Goal: Task Accomplishment & Management: Manage account settings

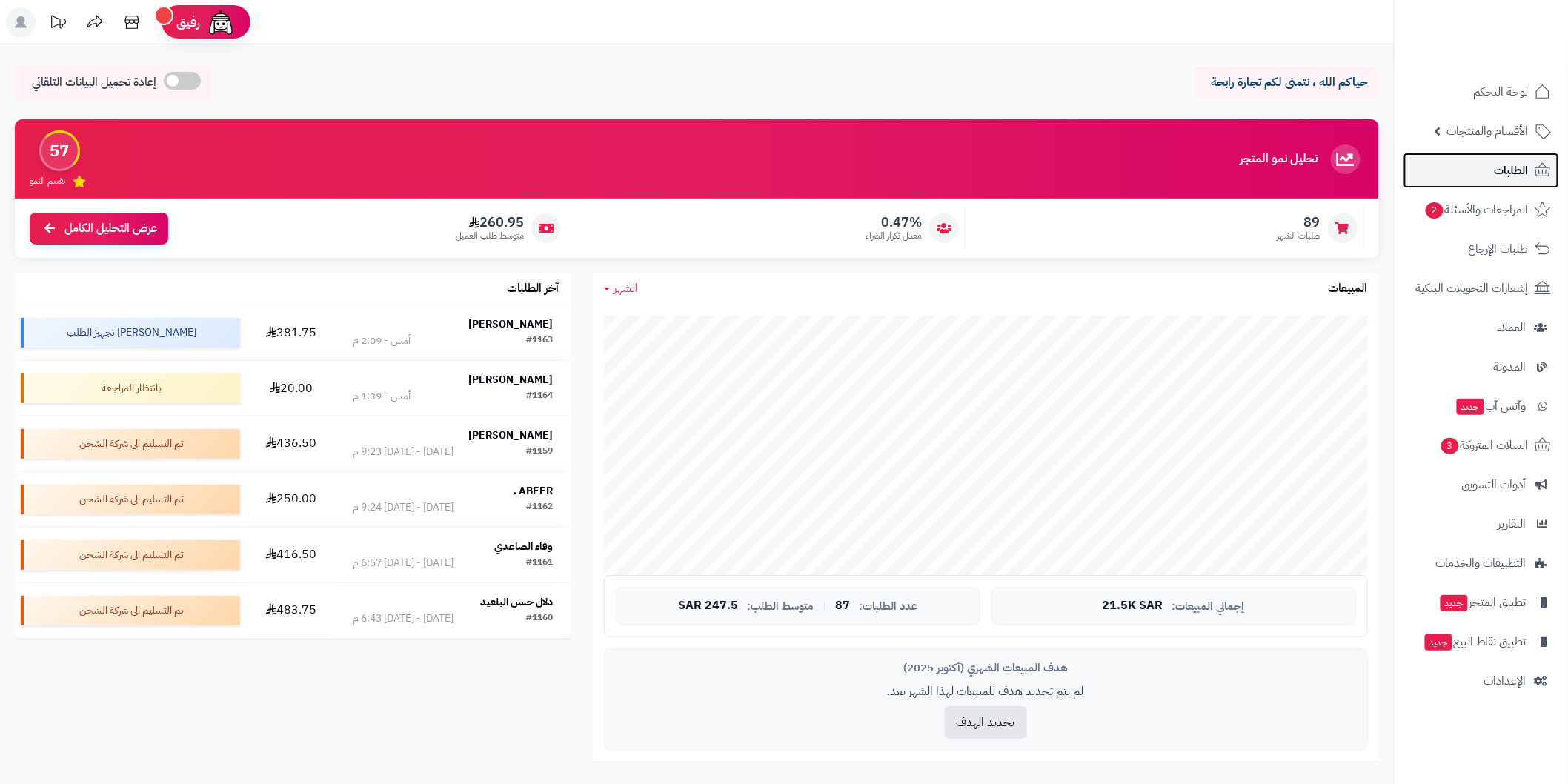
click at [1484, 172] on link "الطلبات" at bounding box center [1480, 170] width 155 height 35
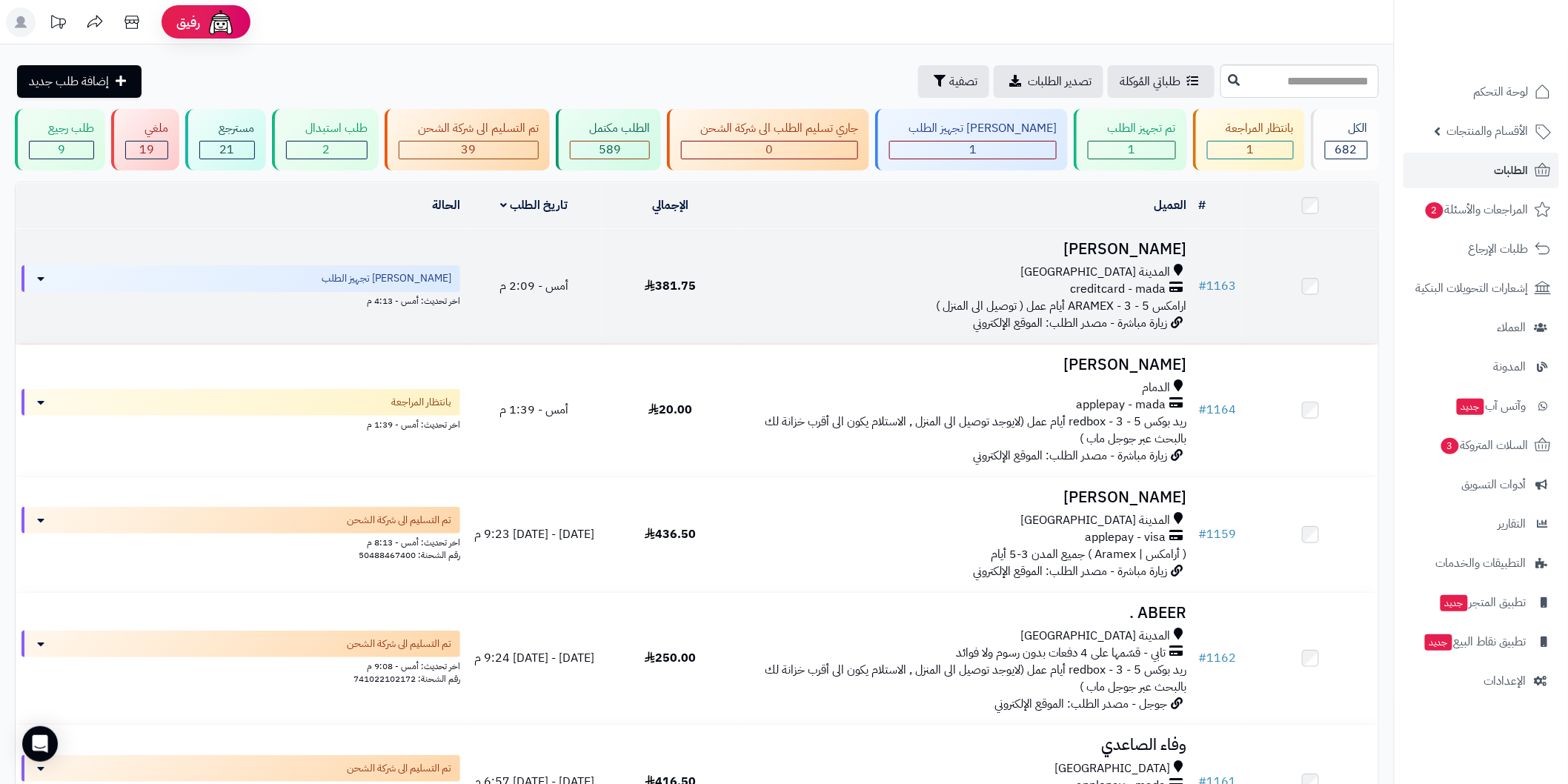
click at [1129, 248] on h3 "[PERSON_NAME]" at bounding box center [965, 249] width 441 height 17
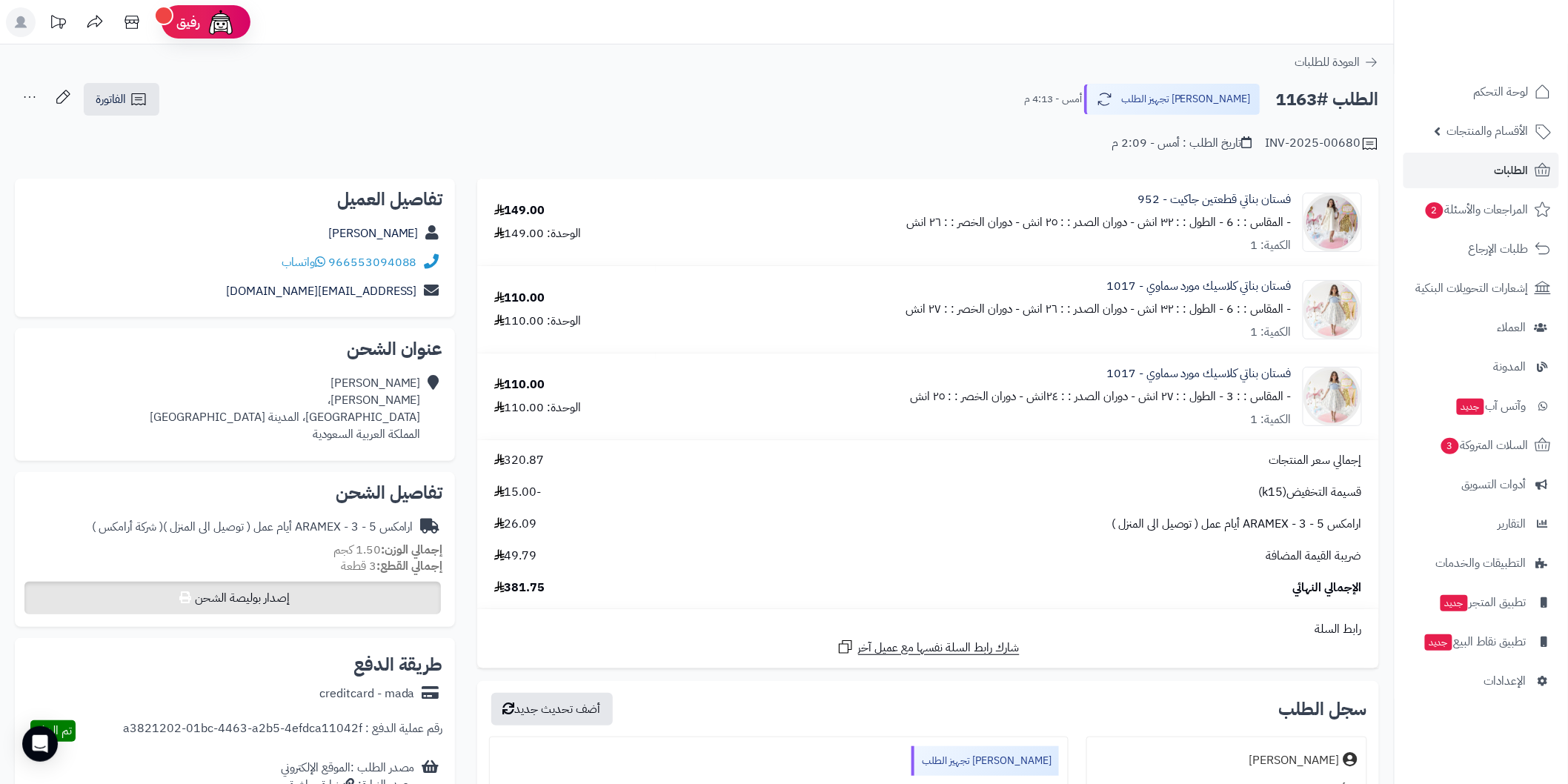
scroll to position [55, 0]
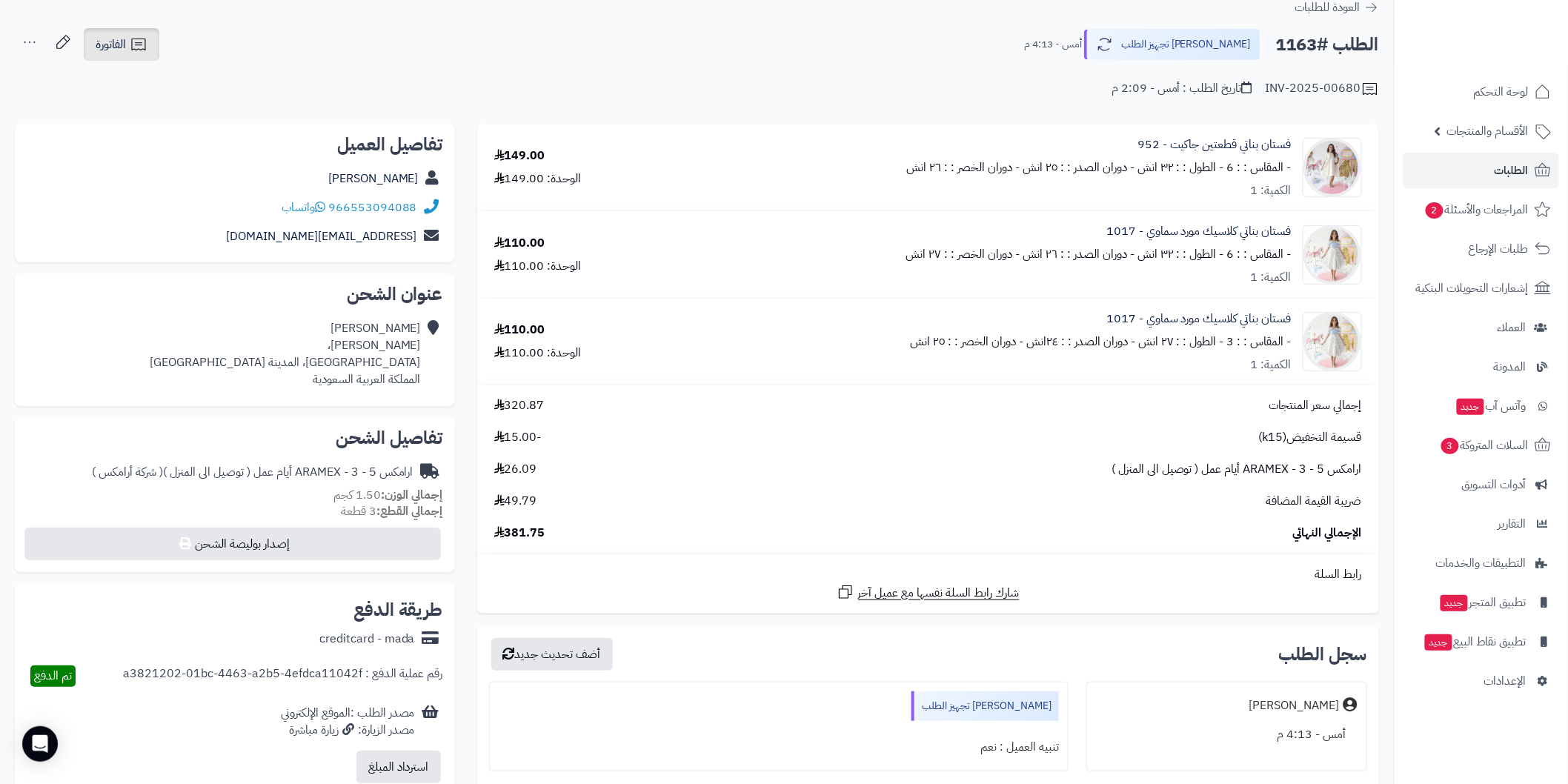
click at [144, 50] on icon at bounding box center [139, 45] width 18 height 18
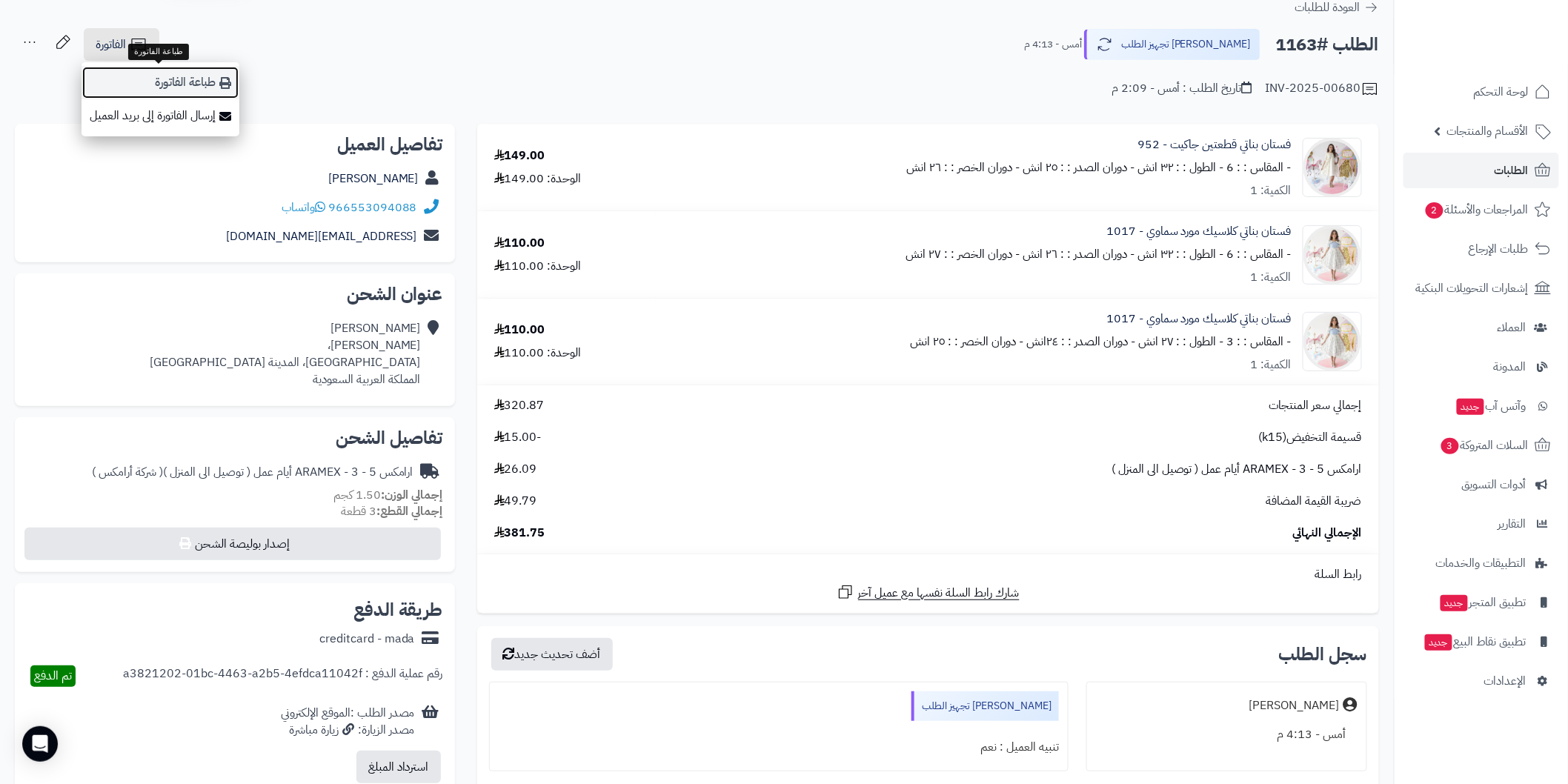
click at [185, 78] on link "طباعة الفاتورة" at bounding box center [161, 83] width 158 height 34
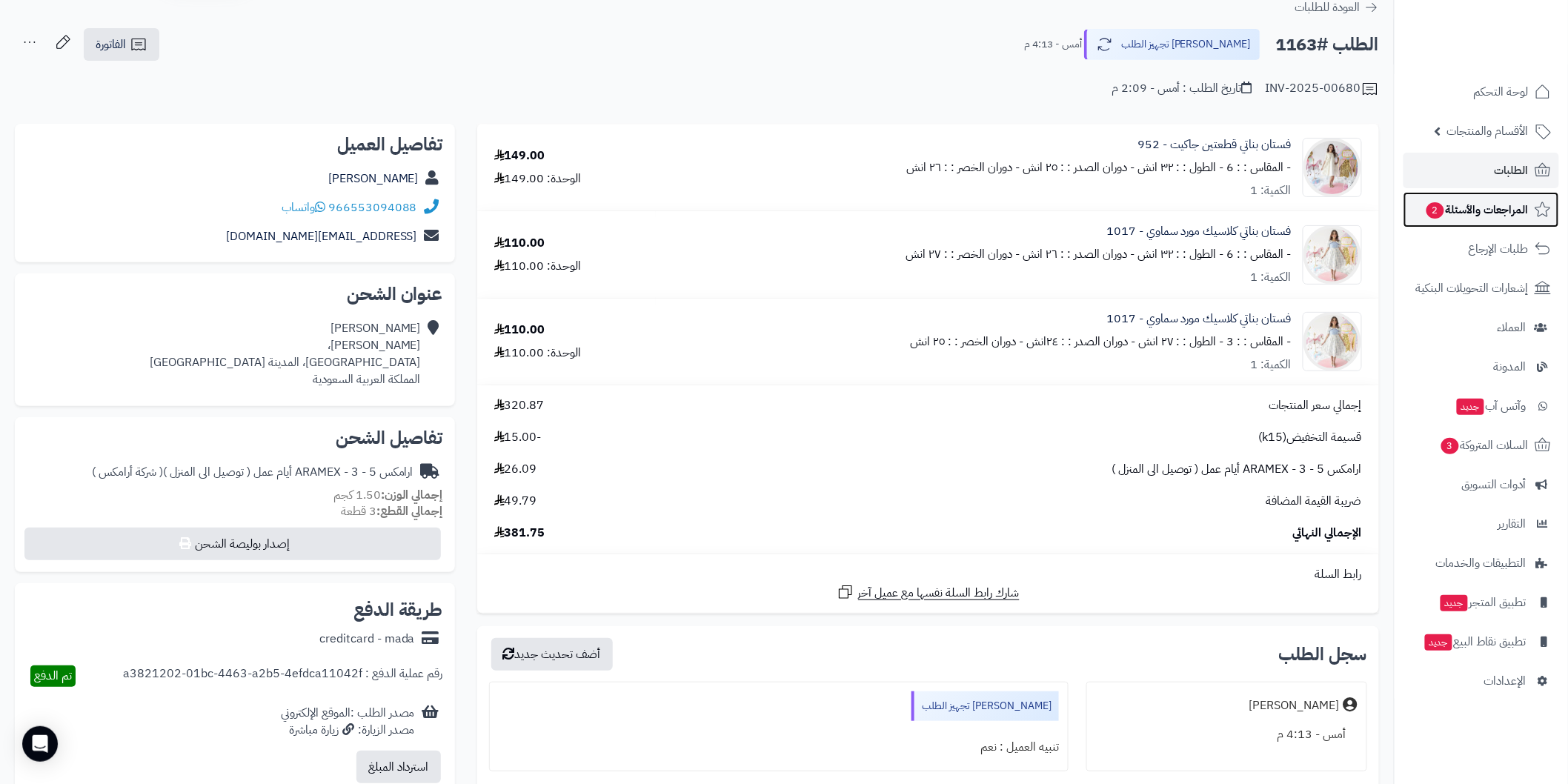
click at [1451, 209] on span "المراجعات والأسئلة 2" at bounding box center [1476, 209] width 104 height 21
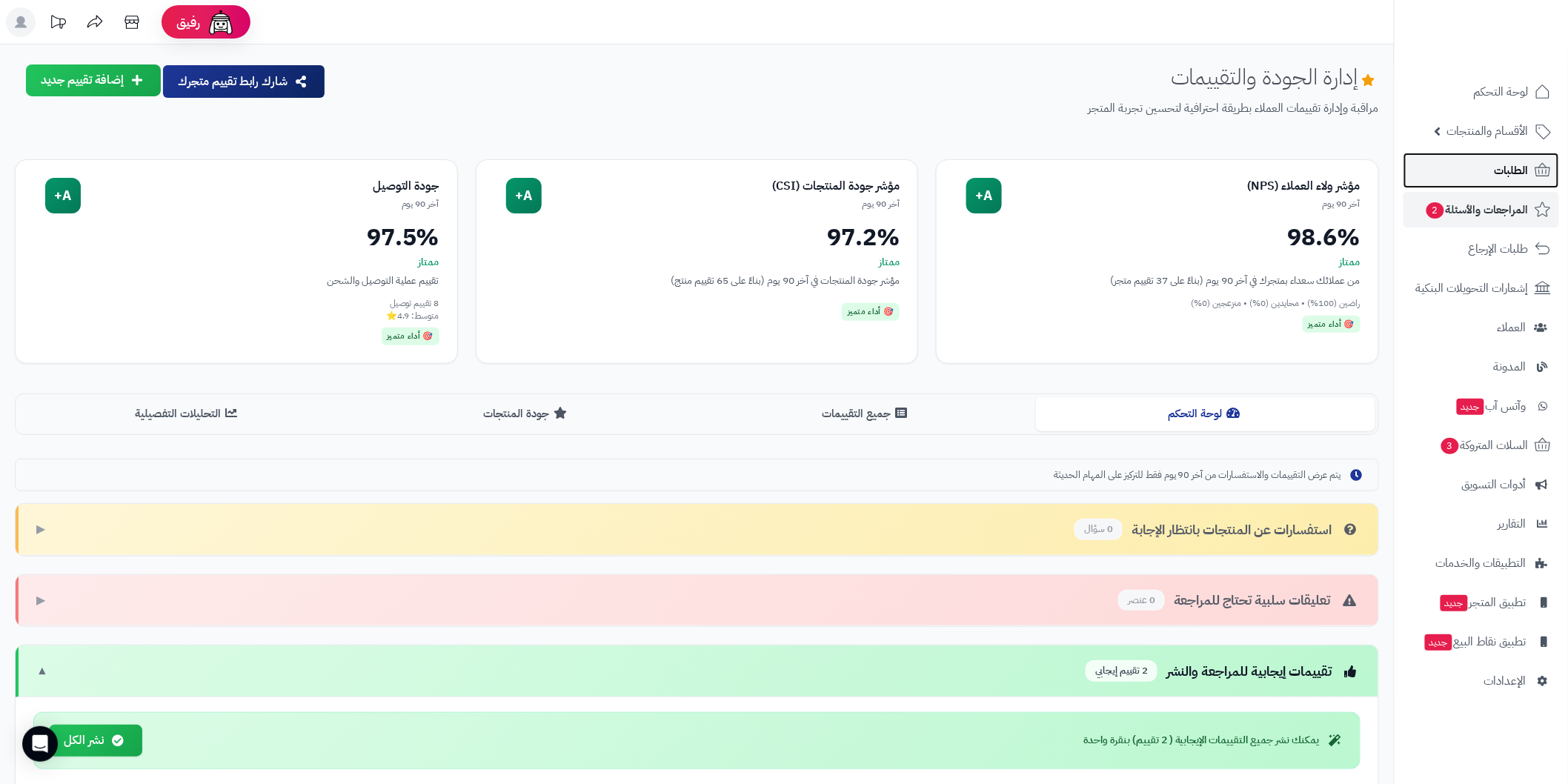
click at [1454, 164] on link "الطلبات" at bounding box center [1480, 170] width 155 height 35
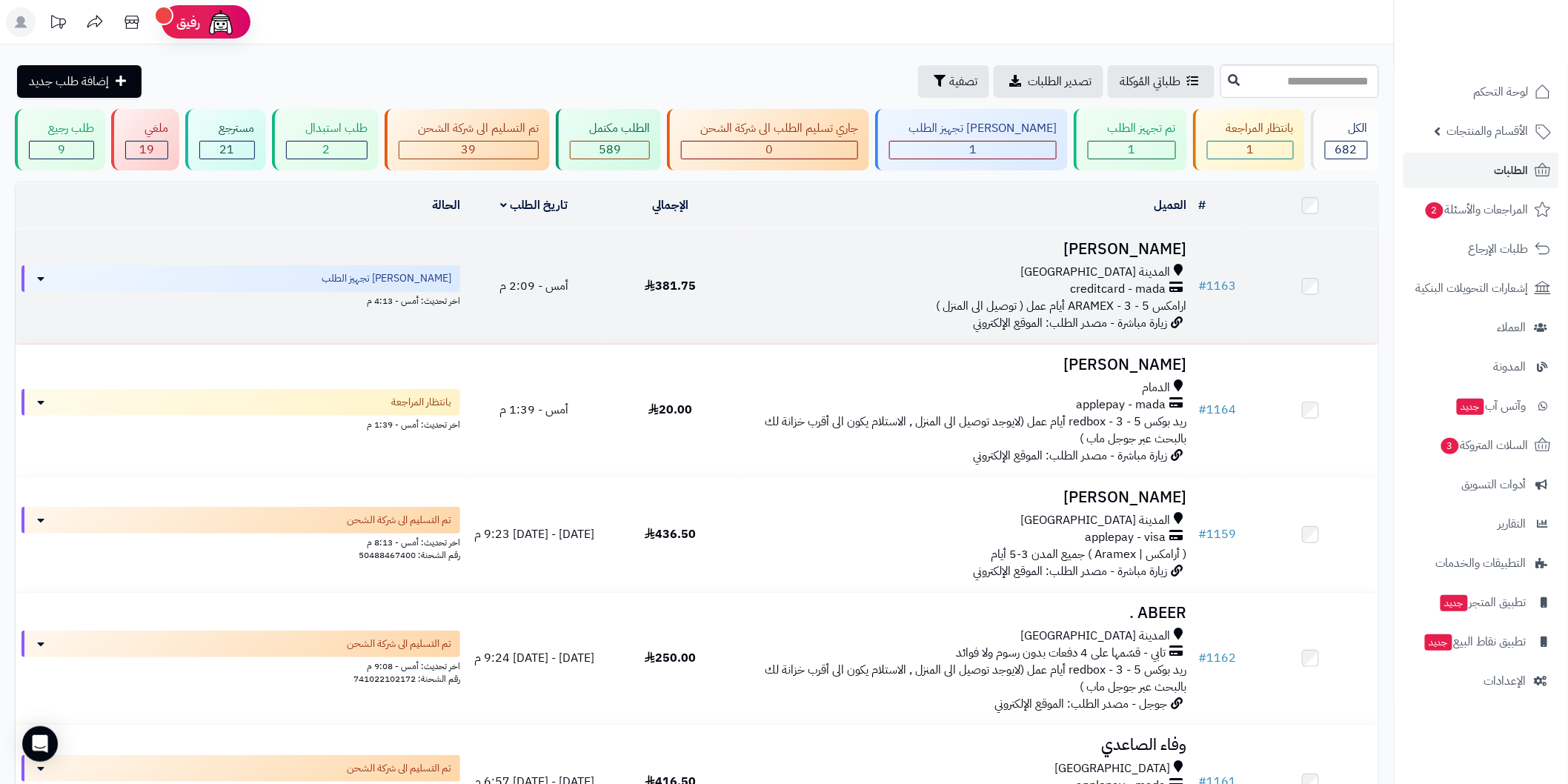
click at [1109, 243] on h3 "[PERSON_NAME]" at bounding box center [965, 249] width 441 height 17
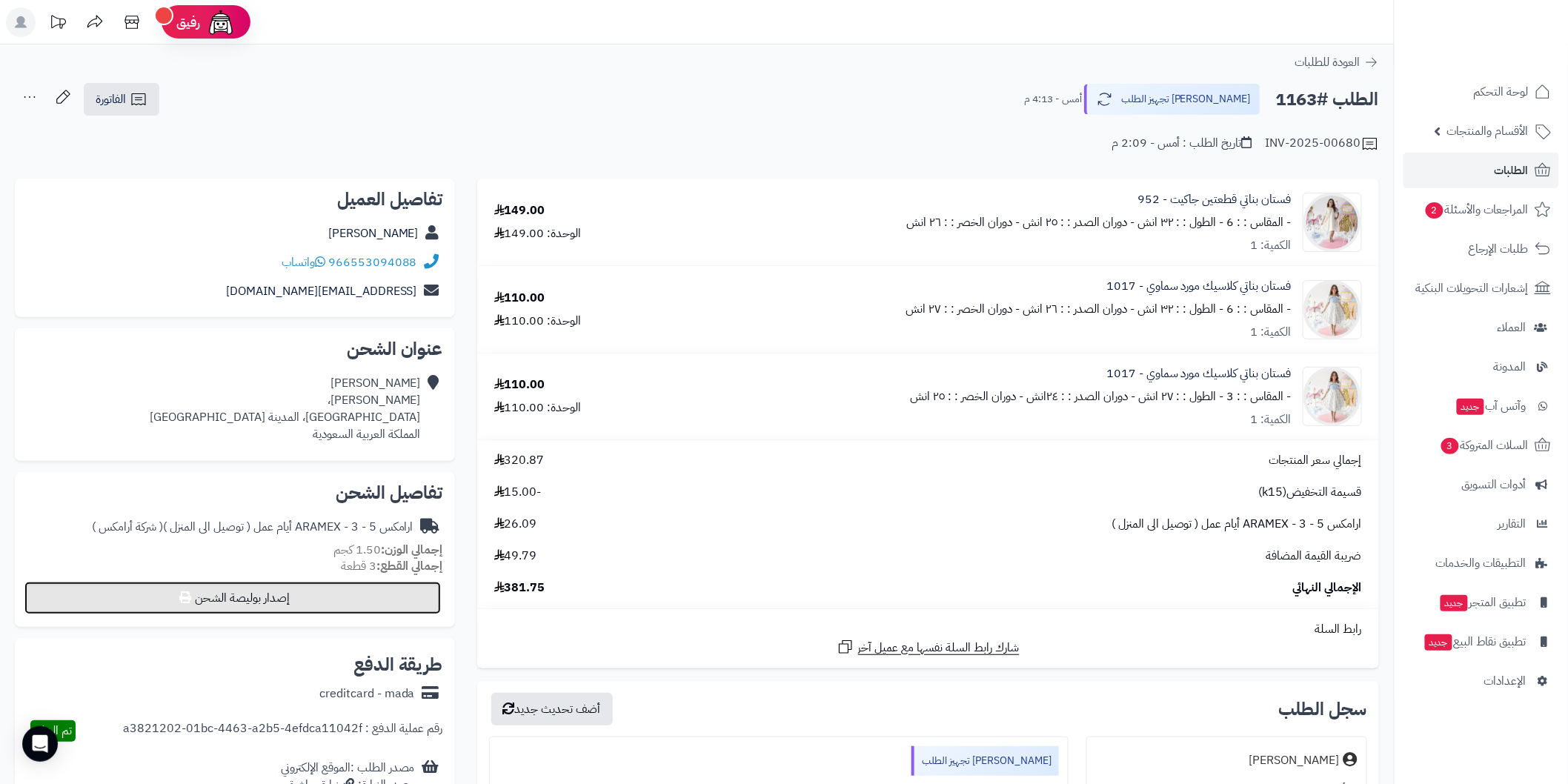
click at [425, 594] on button "إصدار بوليصة الشحن" at bounding box center [232, 599] width 417 height 33
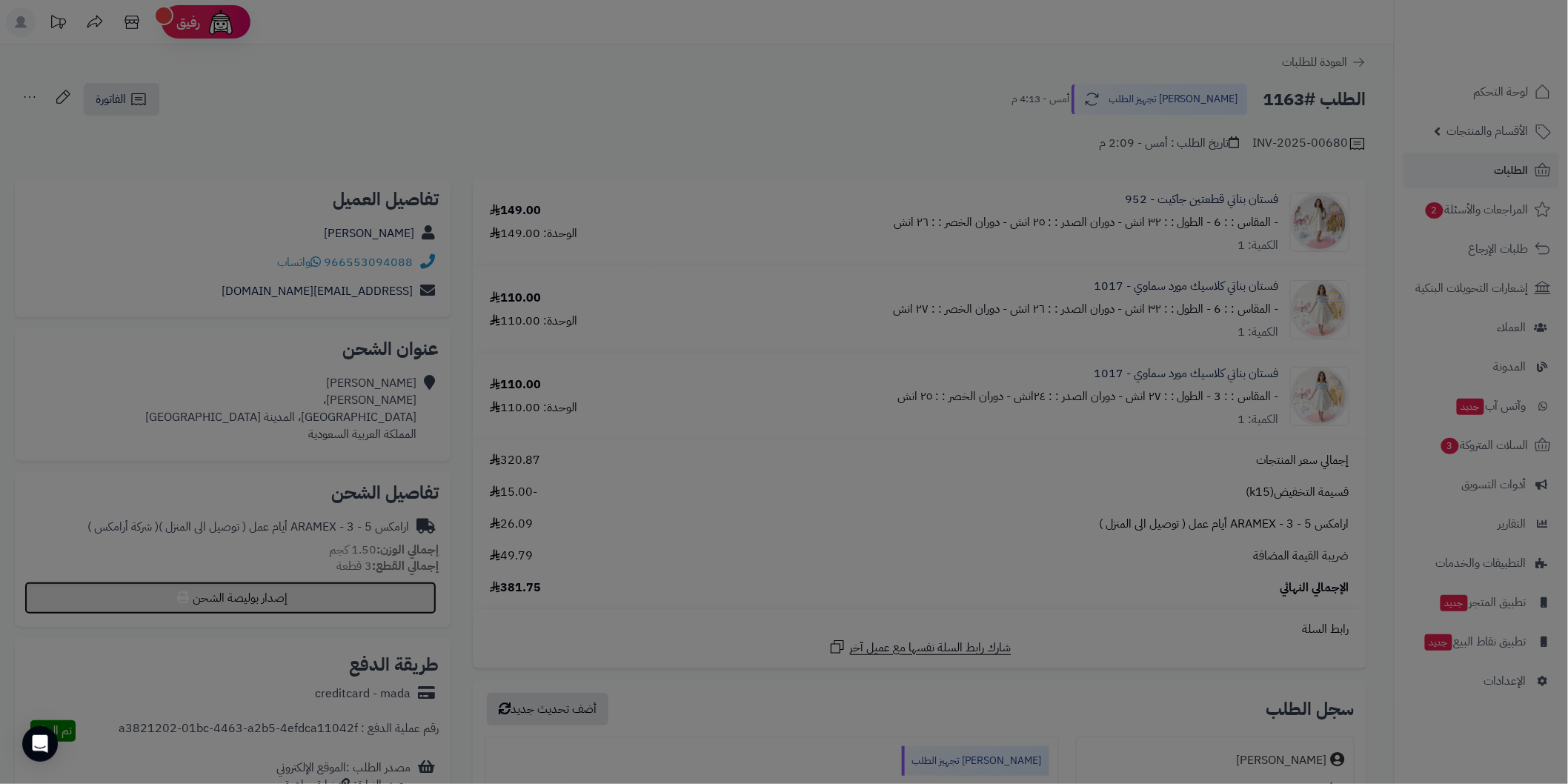
select select "******"
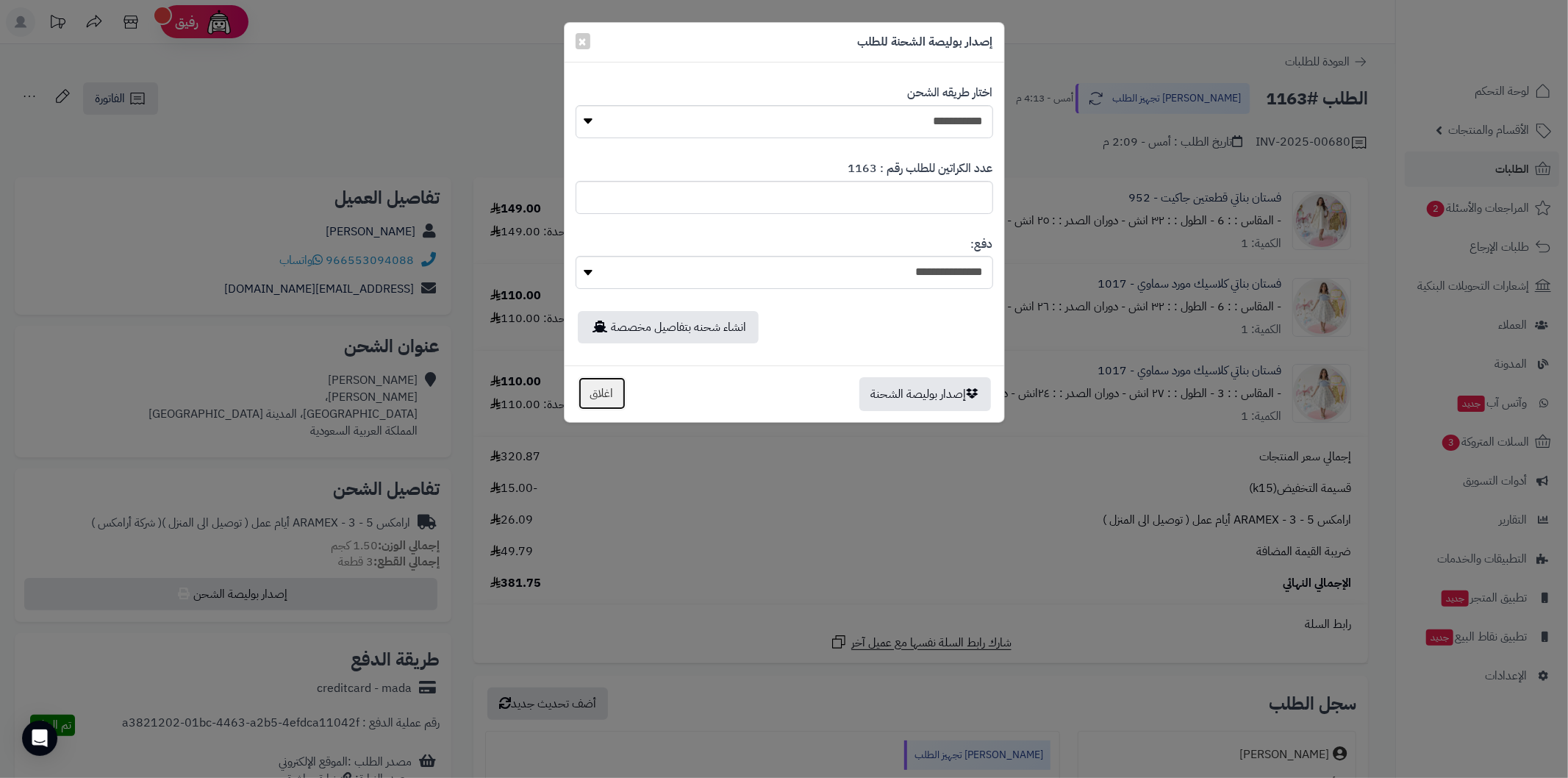
click at [610, 400] on button "اغلاق" at bounding box center [602, 394] width 49 height 34
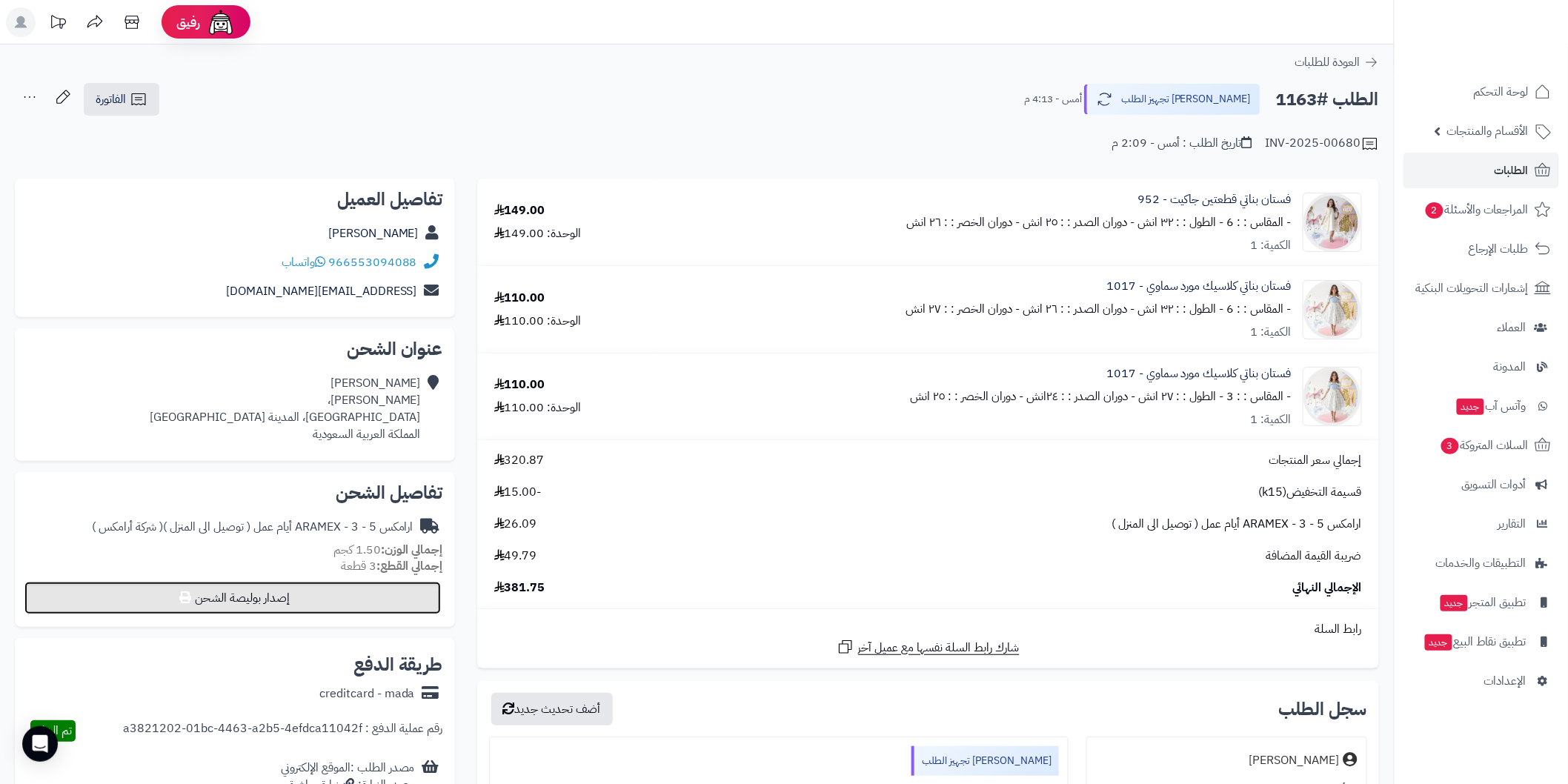
click at [422, 591] on button "إصدار بوليصة الشحن" at bounding box center [232, 599] width 417 height 33
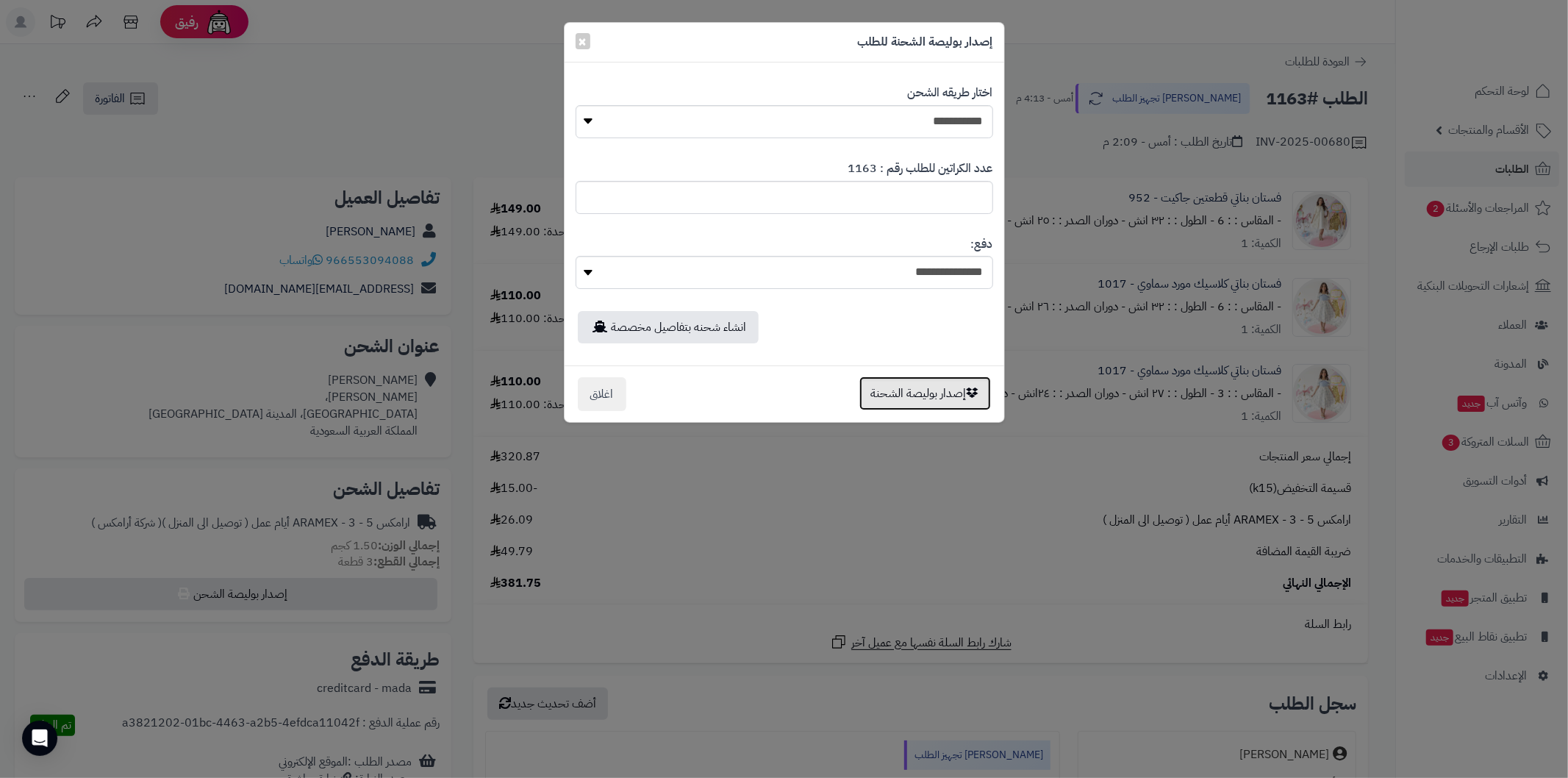
click at [914, 398] on button "إصدار بوليصة الشحنة" at bounding box center [925, 394] width 132 height 34
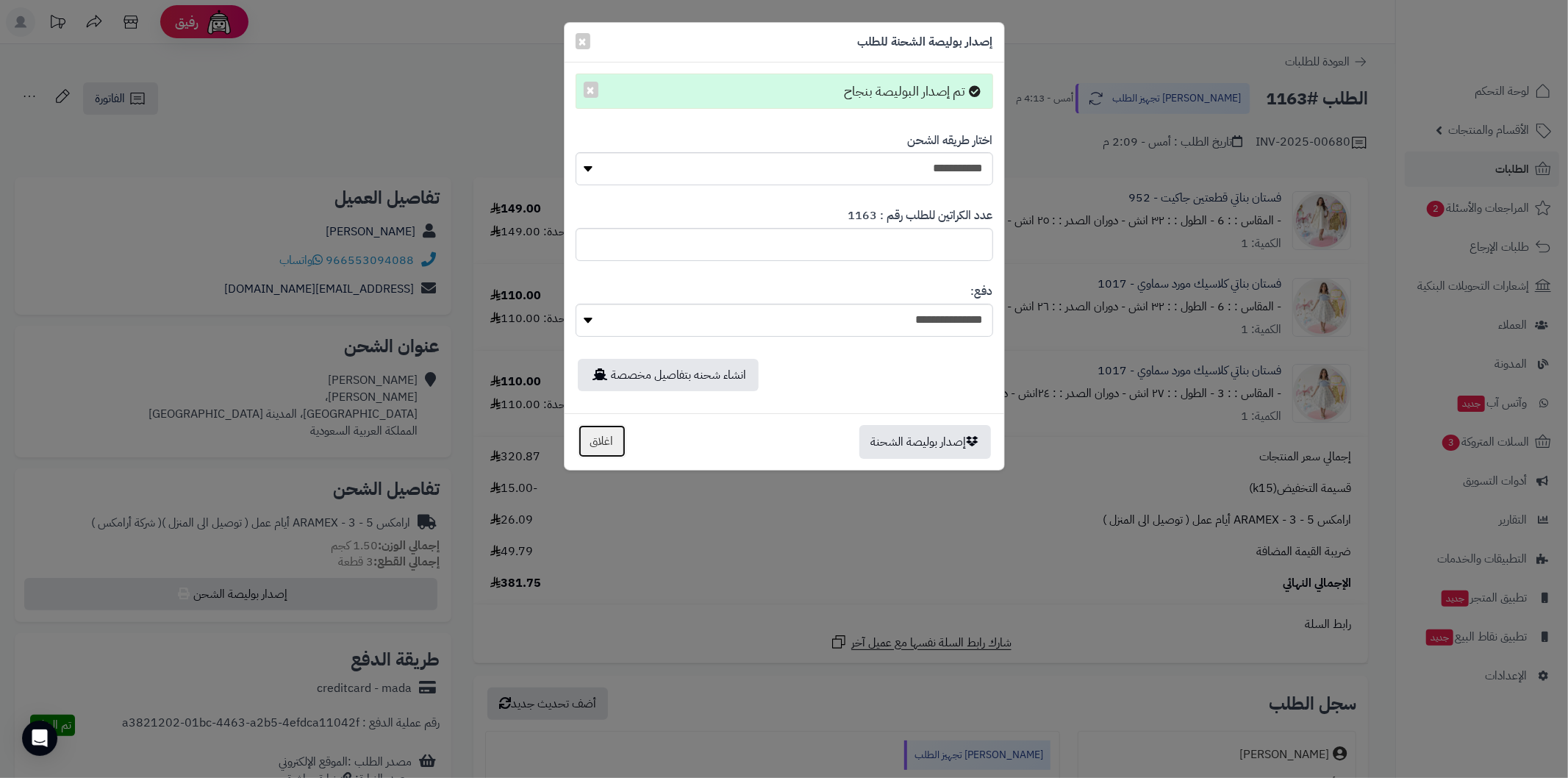
click at [616, 443] on button "اغلاق" at bounding box center [602, 442] width 49 height 34
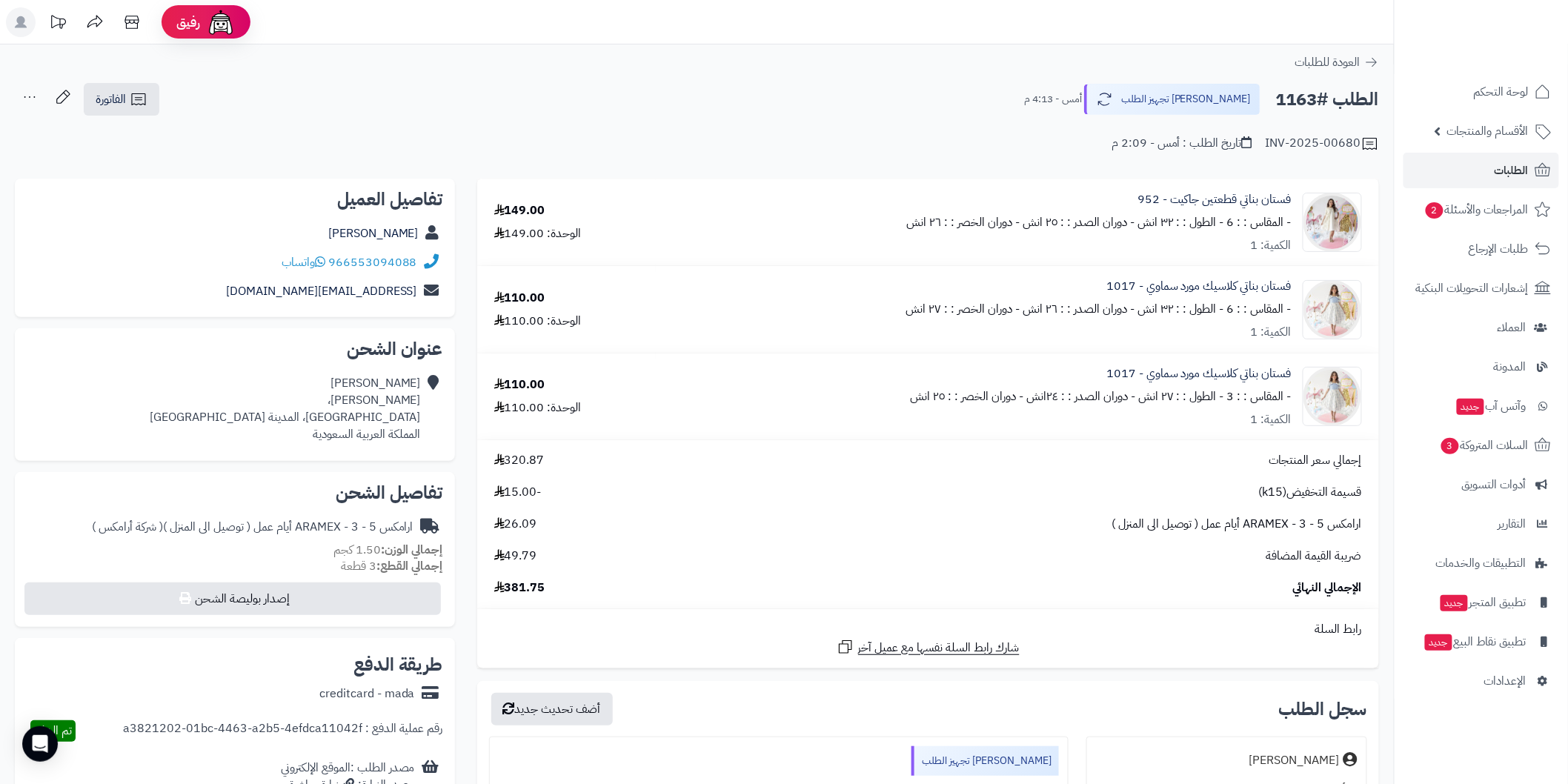
scroll to position [55, 0]
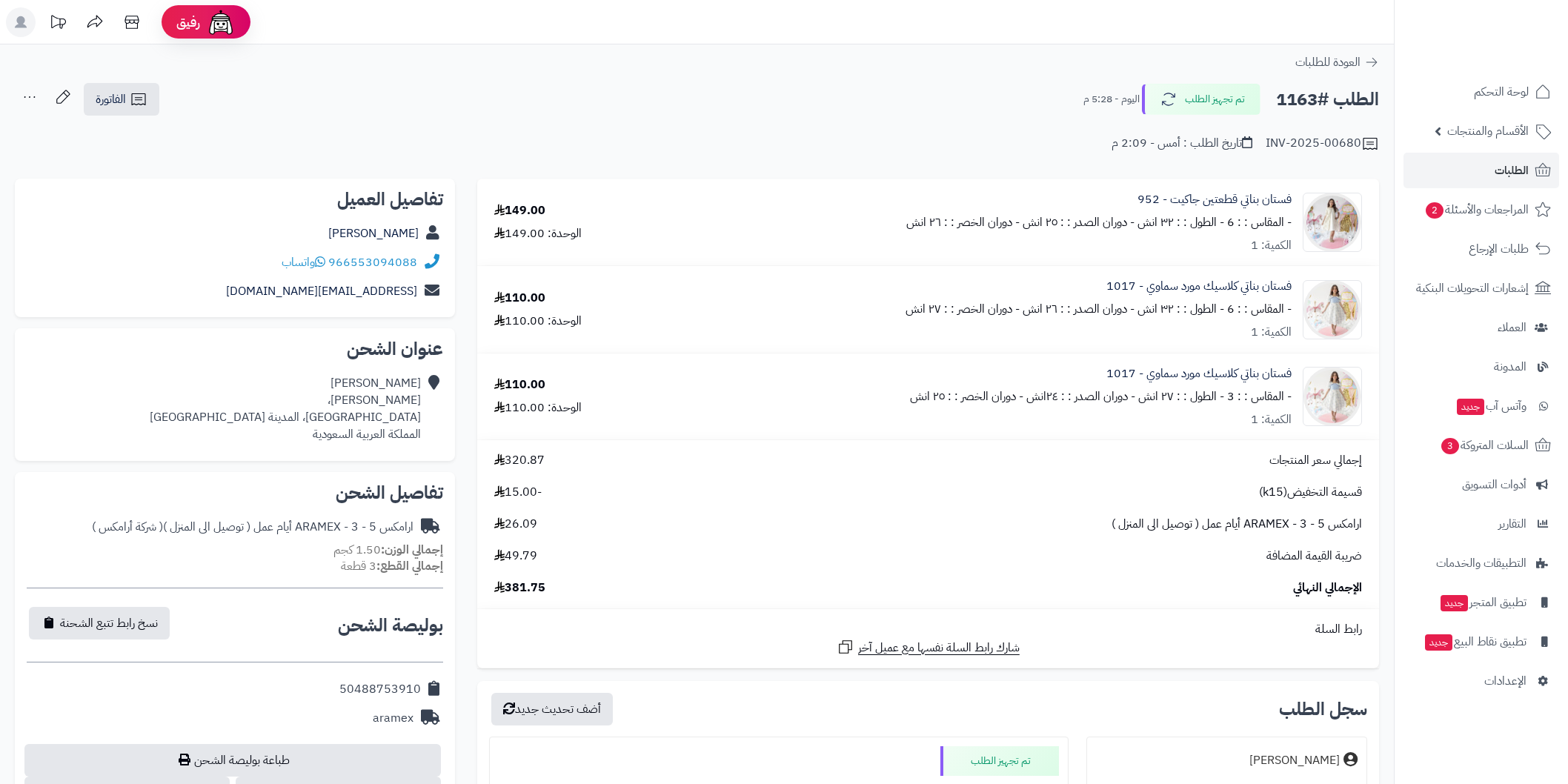
scroll to position [164, 0]
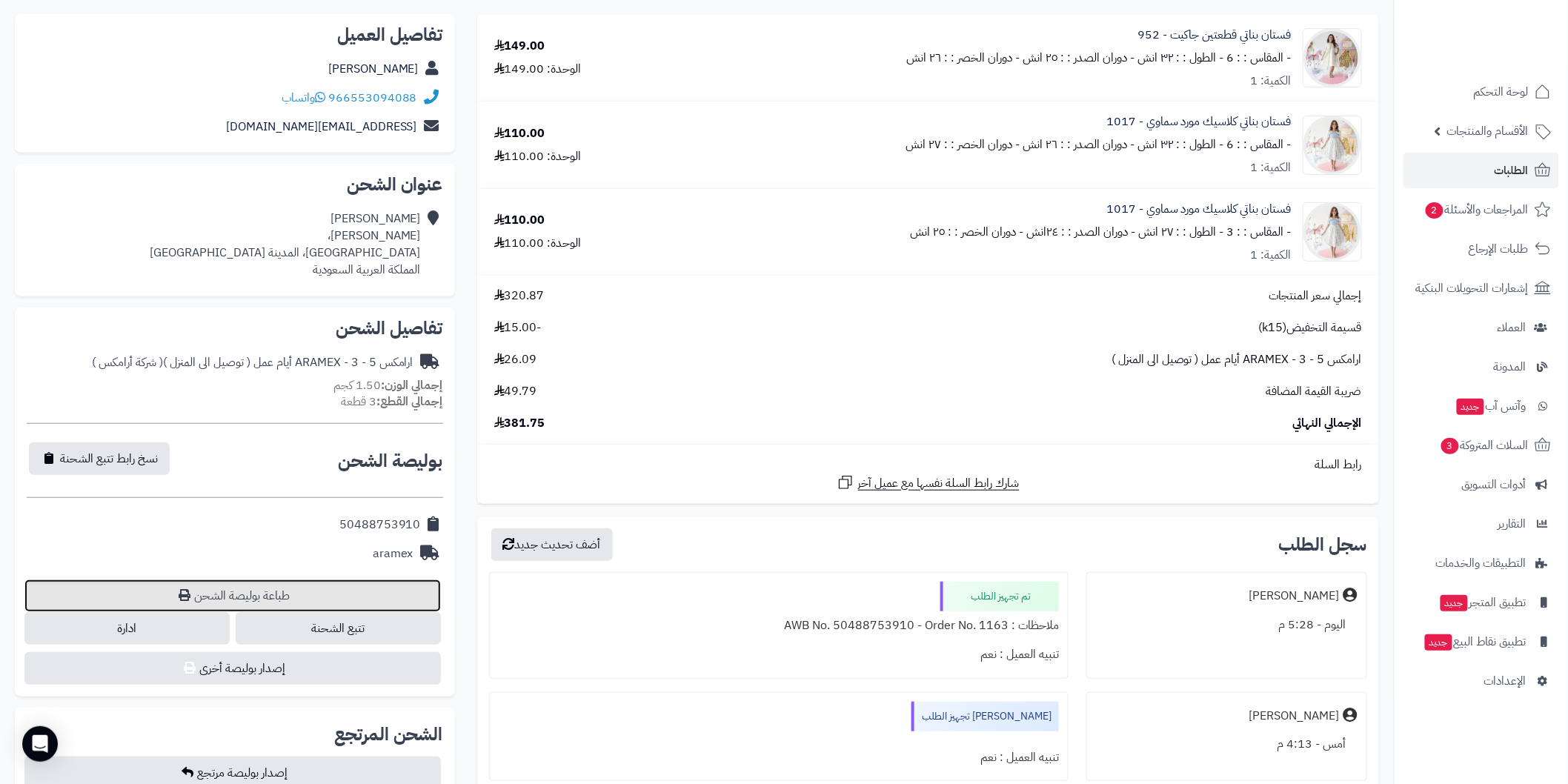
click at [243, 605] on link "طباعة بوليصة الشحن" at bounding box center [232, 596] width 417 height 33
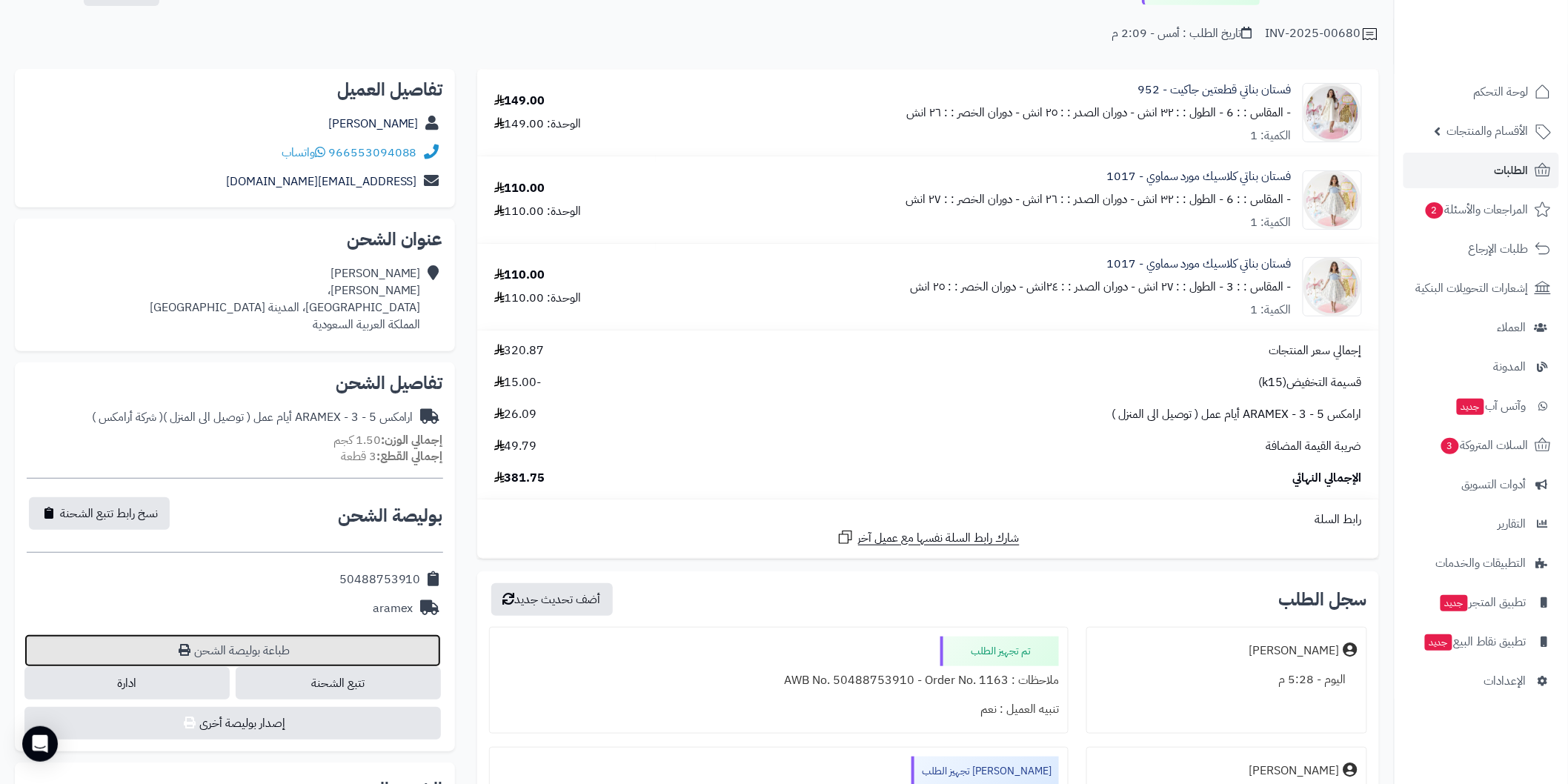
scroll to position [0, 0]
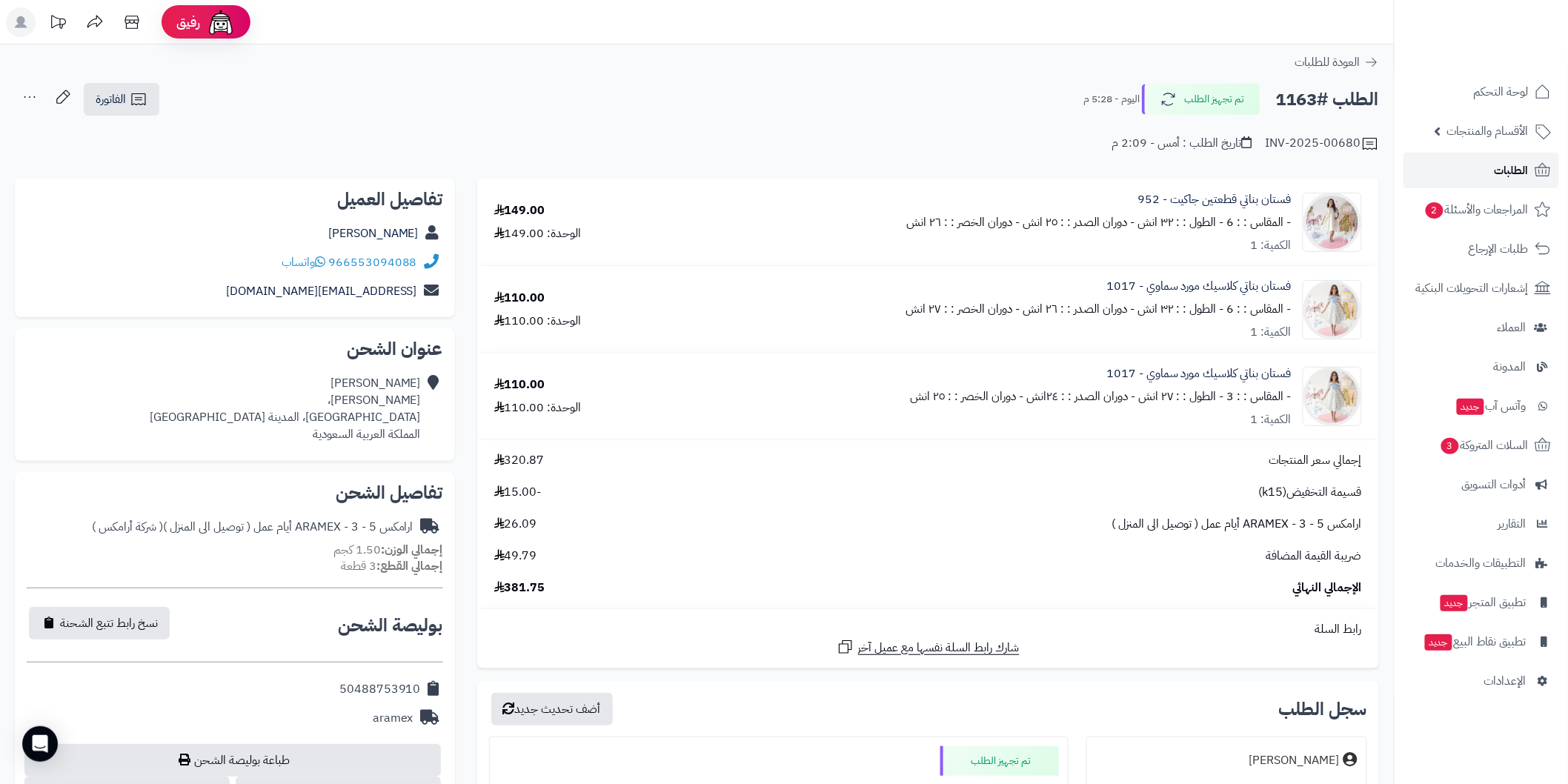
click at [1486, 171] on link "الطلبات" at bounding box center [1480, 170] width 155 height 35
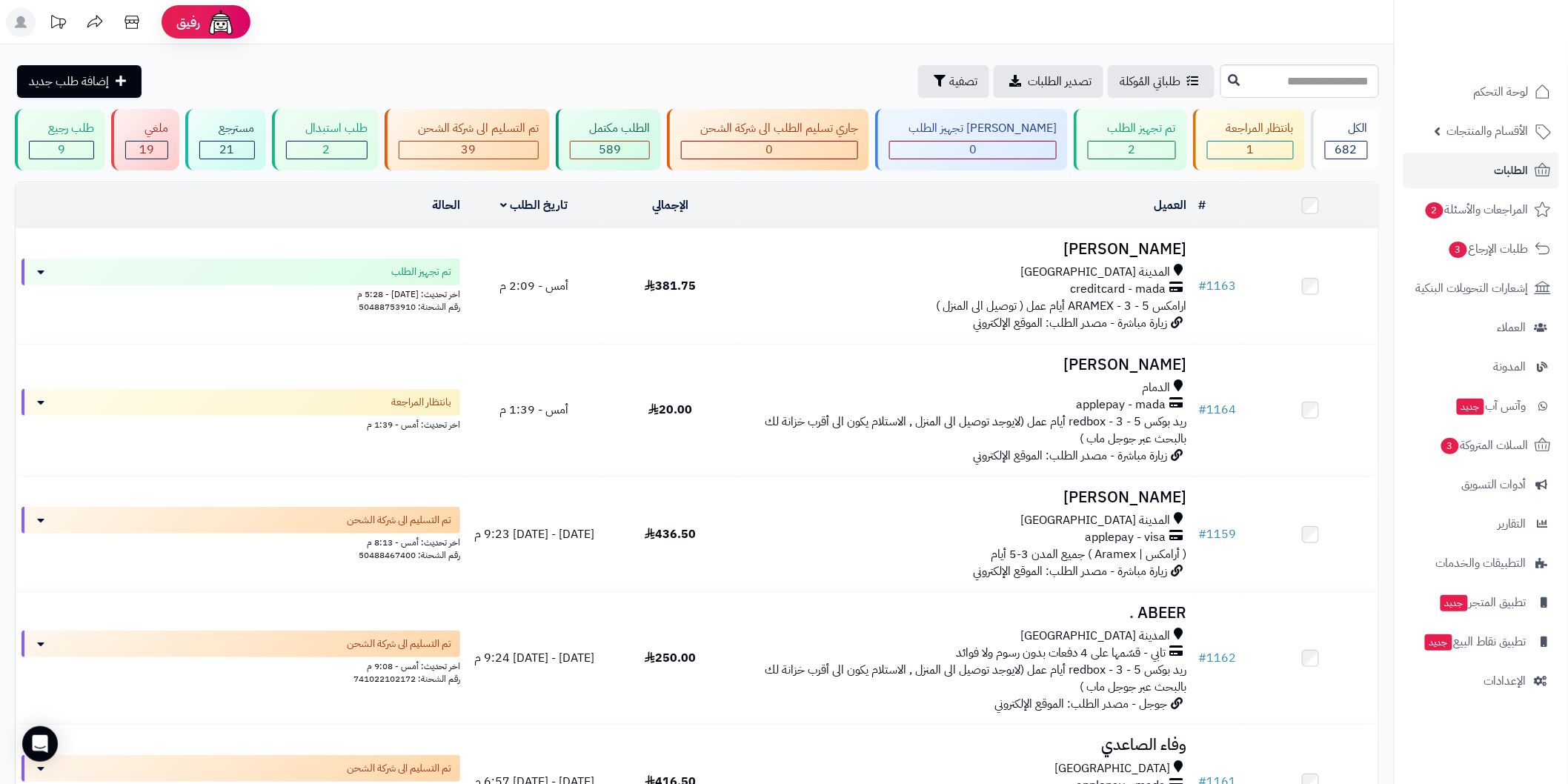
scroll to position [55, 0]
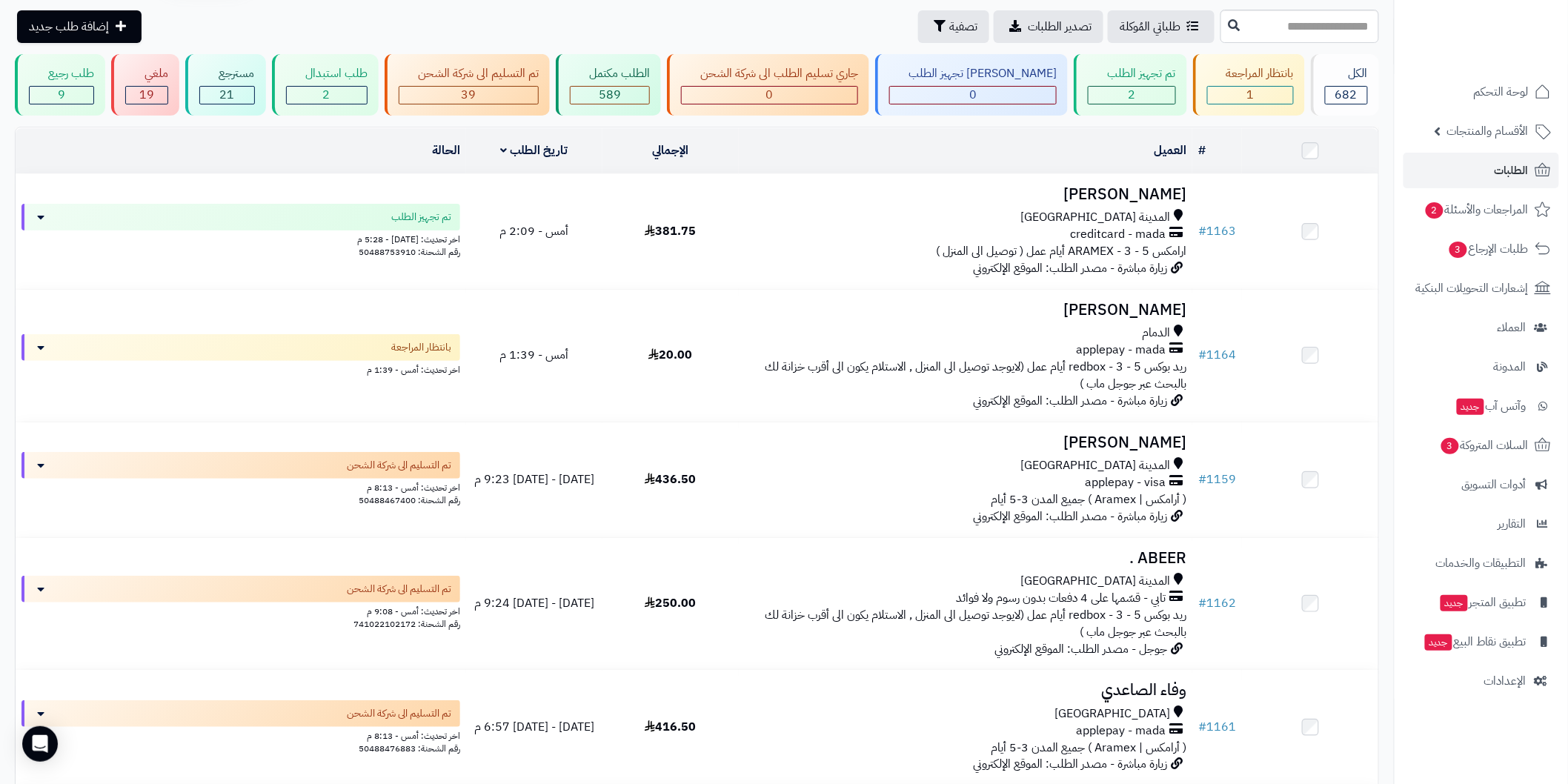
click at [886, 308] on h3 "[PERSON_NAME]" at bounding box center [965, 310] width 441 height 17
